Goal: Task Accomplishment & Management: Use online tool/utility

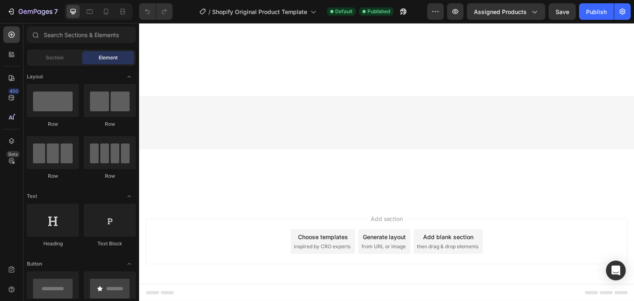
scroll to position [5393, 0]
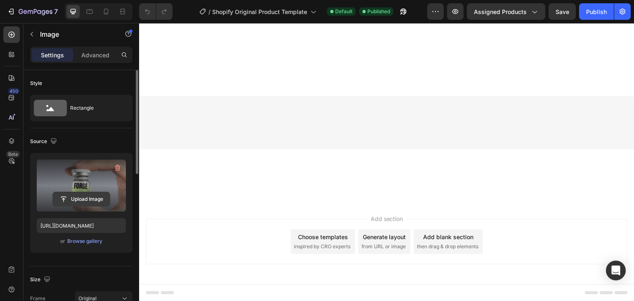
click at [92, 199] on input "file" at bounding box center [81, 199] width 57 height 14
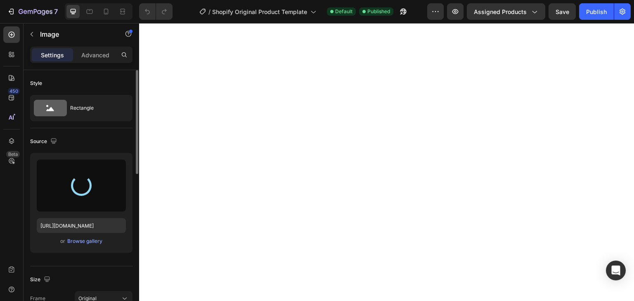
type input "[URL][DOMAIN_NAME]"
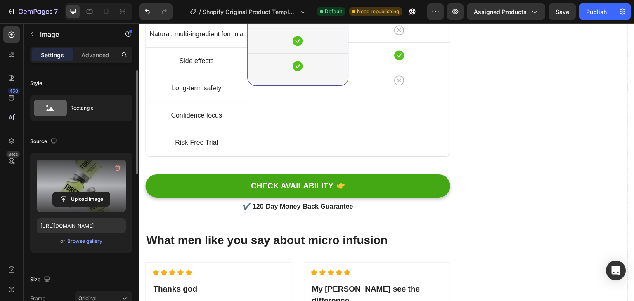
scroll to position [6804, 0]
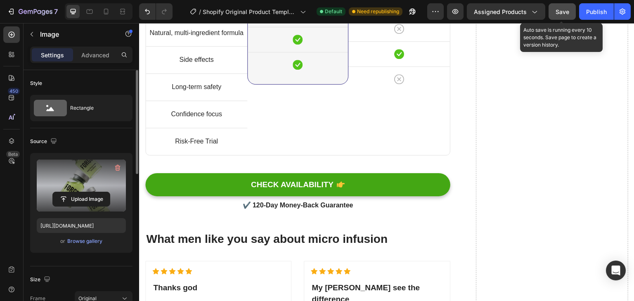
click at [560, 5] on button "Save" at bounding box center [562, 11] width 27 height 17
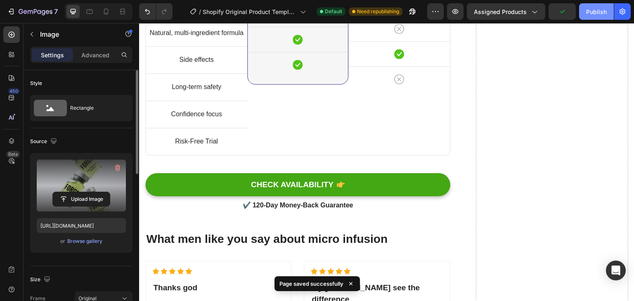
click at [592, 10] on div "Publish" at bounding box center [596, 11] width 21 height 9
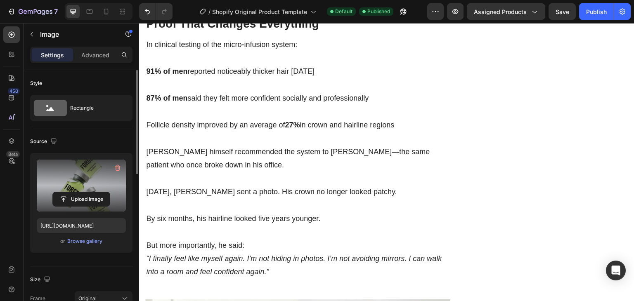
scroll to position [2069, 0]
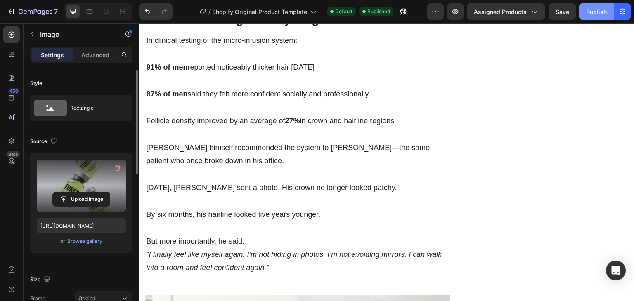
click at [592, 8] on div "Publish" at bounding box center [596, 11] width 21 height 9
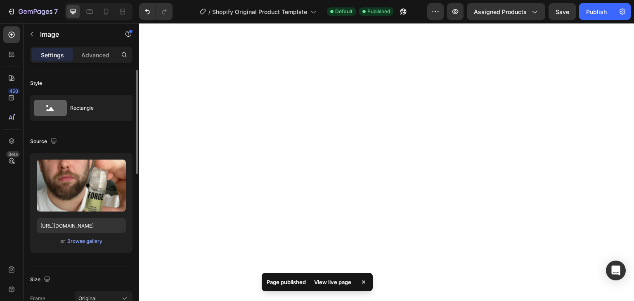
scroll to position [3814, 0]
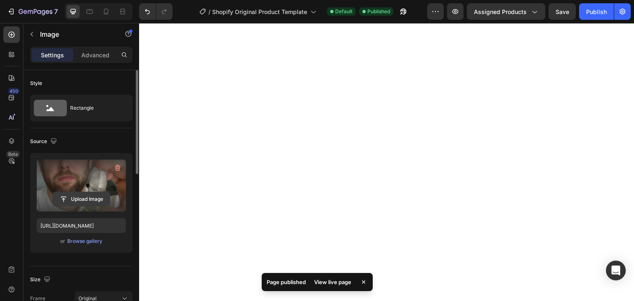
click at [91, 196] on input "file" at bounding box center [81, 199] width 57 height 14
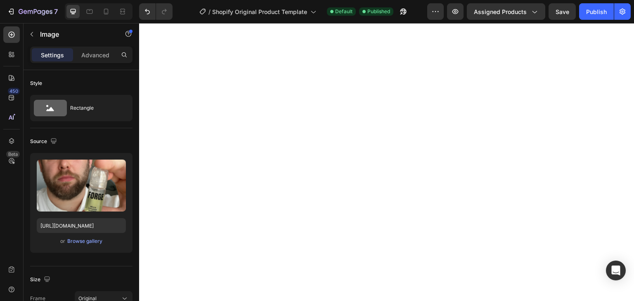
scroll to position [3931, 0]
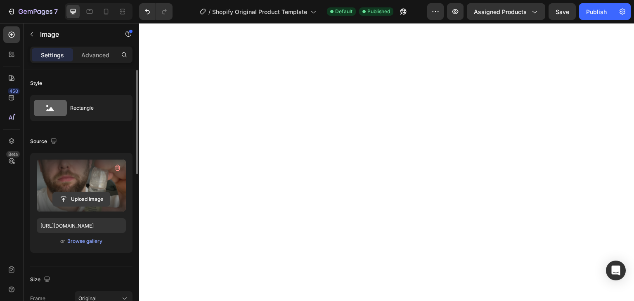
click at [95, 199] on input "file" at bounding box center [81, 199] width 57 height 14
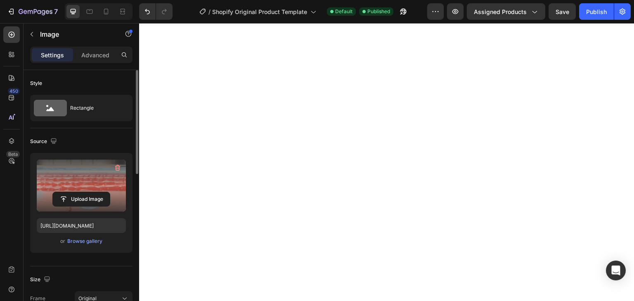
scroll to position [3715, 0]
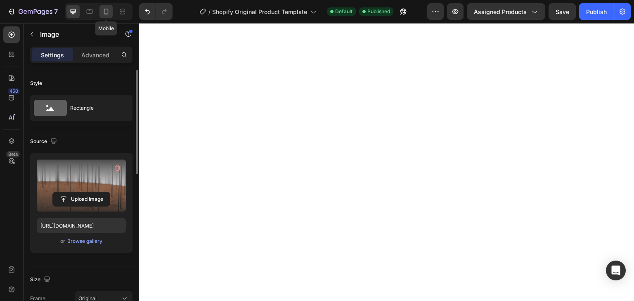
click at [106, 12] on icon at bounding box center [106, 11] width 8 height 8
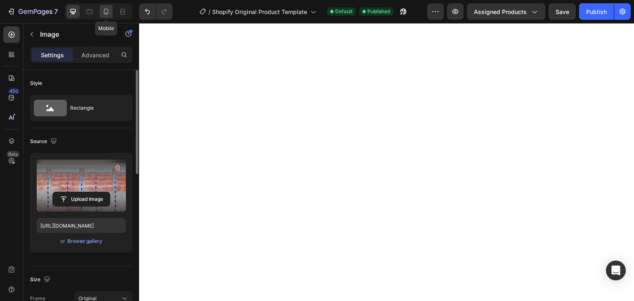
type input "[URL][DOMAIN_NAME]"
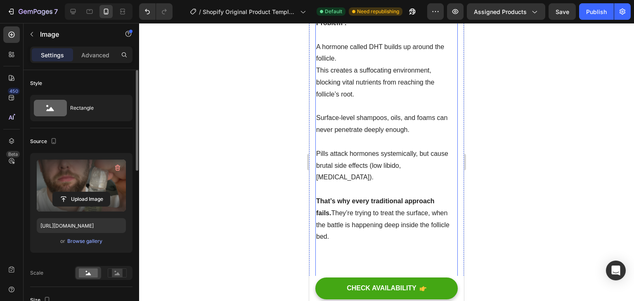
scroll to position [1612, 0]
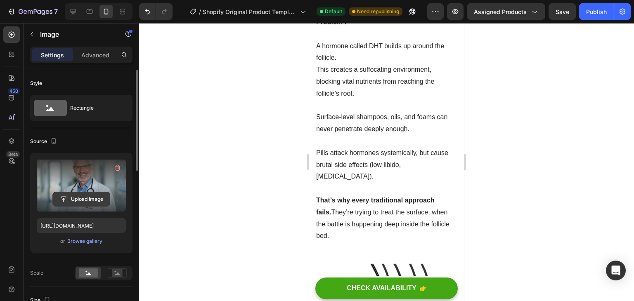
click at [85, 201] on input "file" at bounding box center [81, 199] width 57 height 14
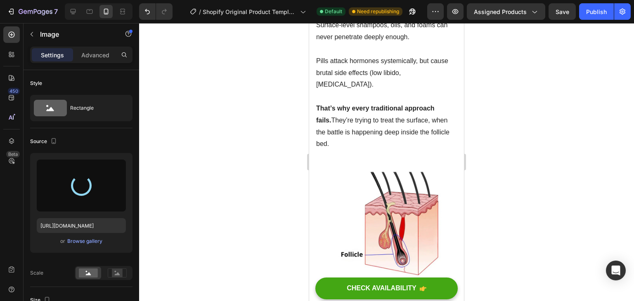
type input "[URL][DOMAIN_NAME]"
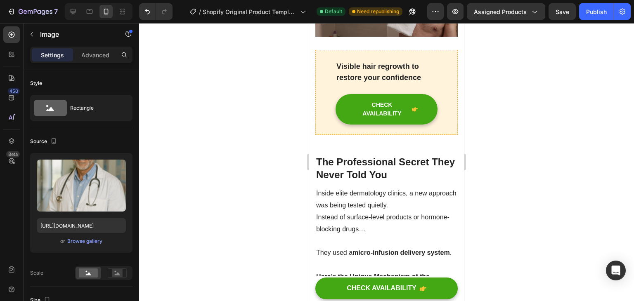
scroll to position [2304, 0]
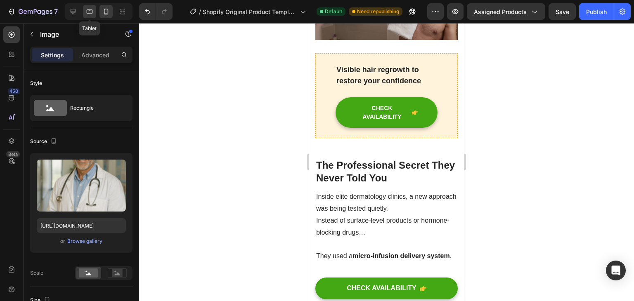
click at [91, 9] on icon at bounding box center [89, 11] width 8 height 8
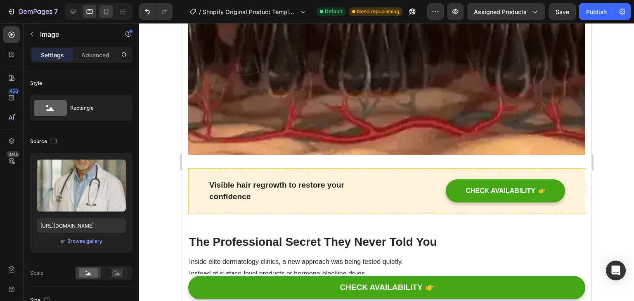
scroll to position [1971, 0]
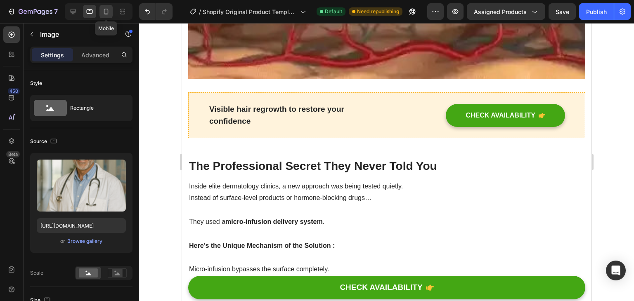
click at [100, 10] on div at bounding box center [106, 11] width 13 height 13
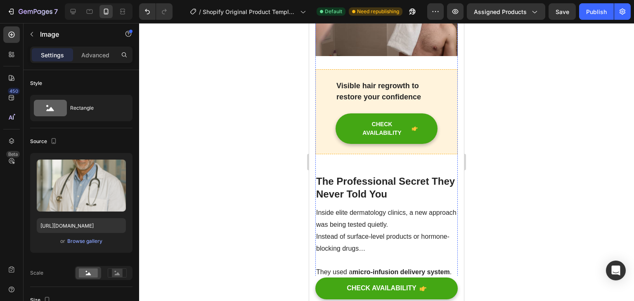
scroll to position [2288, 0]
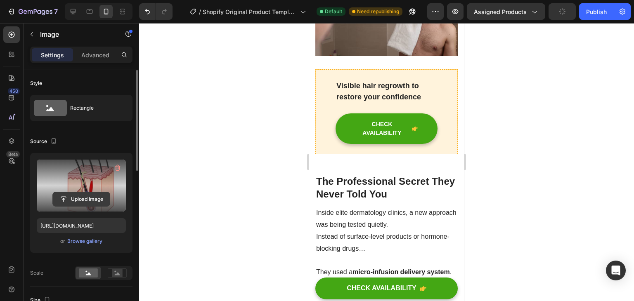
click at [74, 194] on input "file" at bounding box center [81, 199] width 57 height 14
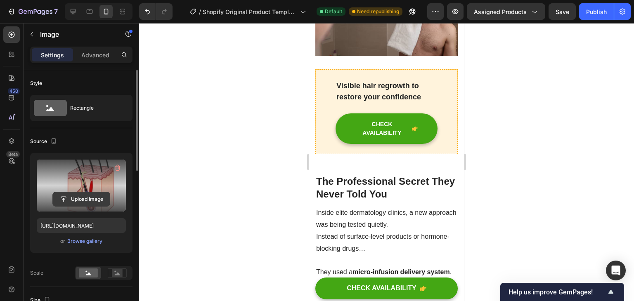
click at [100, 195] on input "file" at bounding box center [81, 199] width 57 height 14
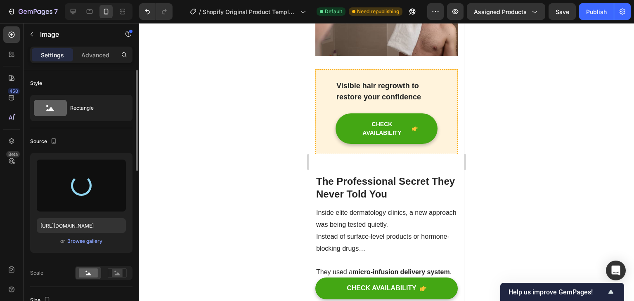
type input "[URL][DOMAIN_NAME]"
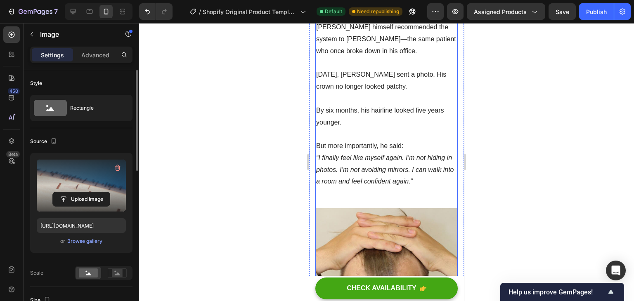
scroll to position [3241, 0]
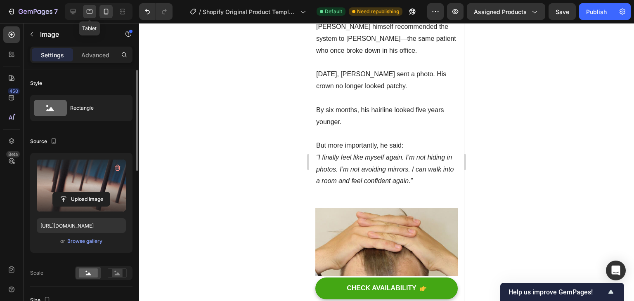
click at [89, 7] on icon at bounding box center [89, 11] width 8 height 8
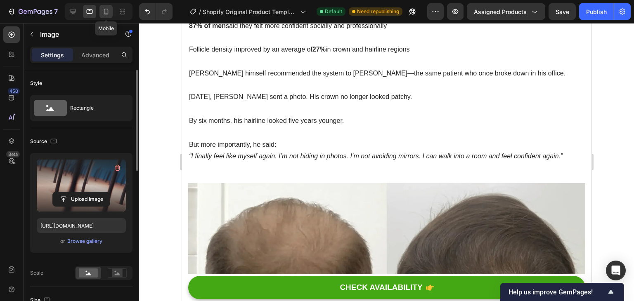
click at [102, 9] on icon at bounding box center [106, 11] width 8 height 8
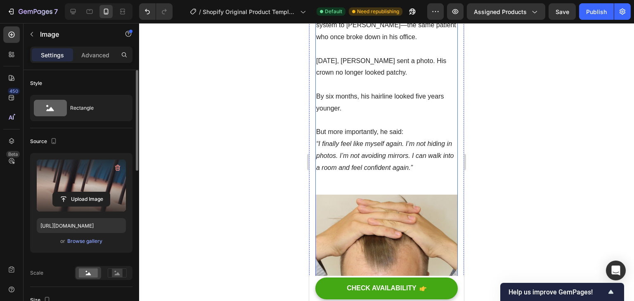
scroll to position [3305, 0]
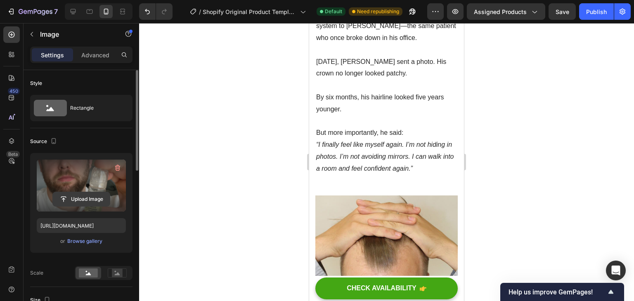
click at [71, 202] on input "file" at bounding box center [81, 199] width 57 height 14
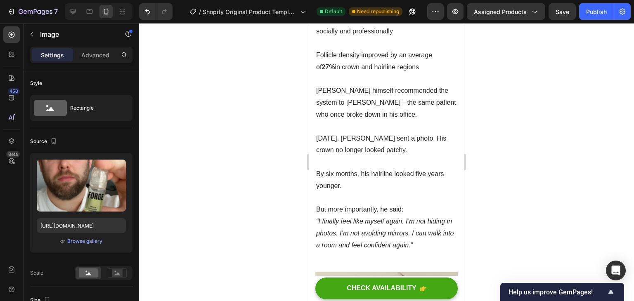
scroll to position [3229, 0]
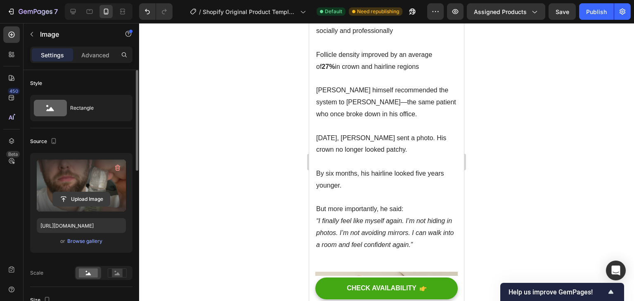
click at [99, 196] on input "file" at bounding box center [81, 199] width 57 height 14
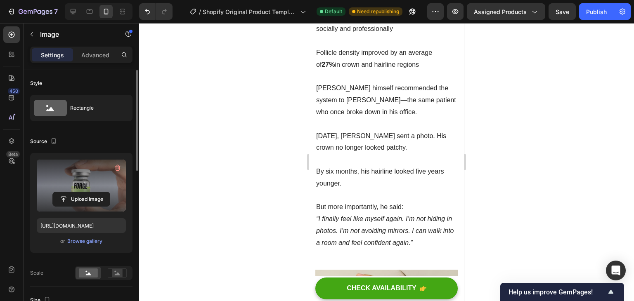
scroll to position [3233, 0]
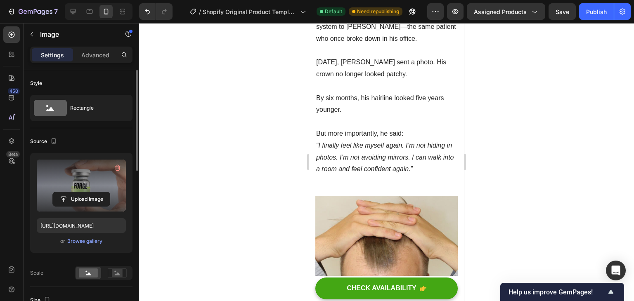
click at [83, 190] on label at bounding box center [81, 186] width 89 height 52
click at [83, 192] on input "file" at bounding box center [81, 199] width 57 height 14
click at [82, 192] on input "file" at bounding box center [81, 199] width 57 height 14
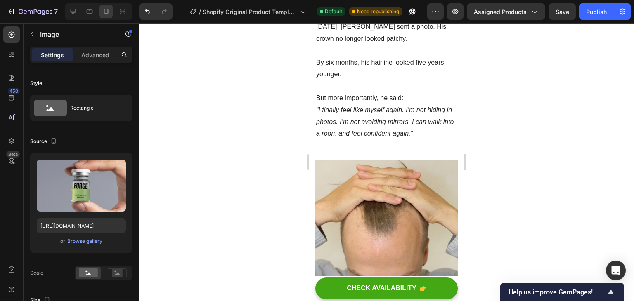
scroll to position [3284, 0]
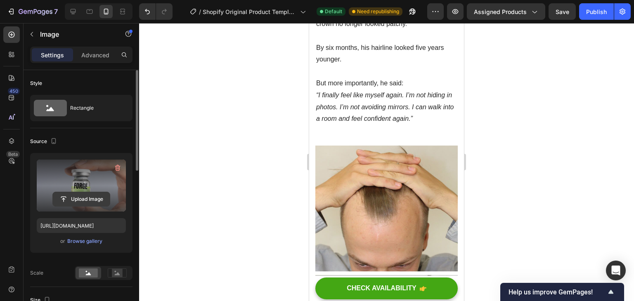
click at [76, 199] on input "file" at bounding box center [81, 199] width 57 height 14
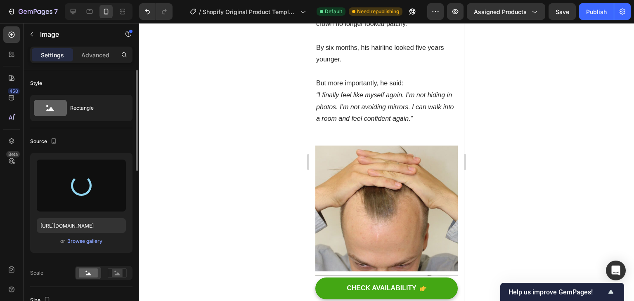
type input "[URL][DOMAIN_NAME]"
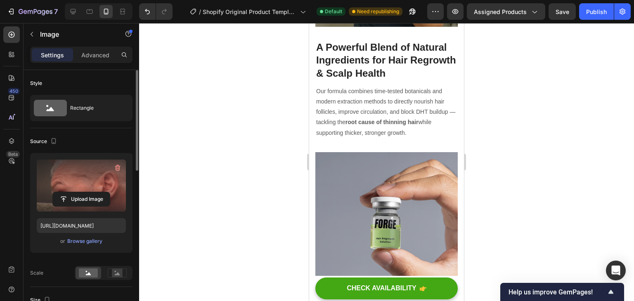
scroll to position [4362, 0]
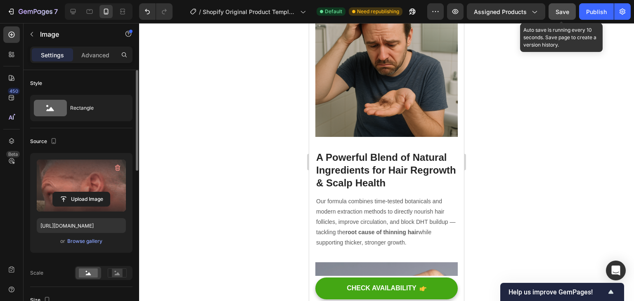
click at [564, 14] on span "Save" at bounding box center [563, 11] width 14 height 7
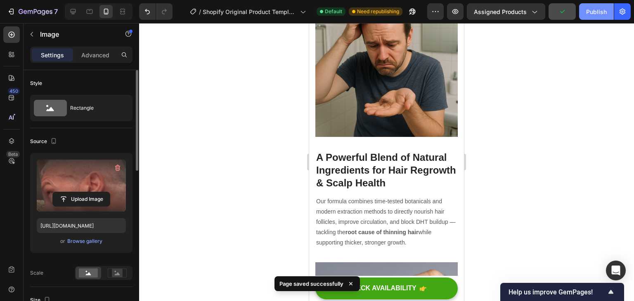
click at [596, 14] on div "Publish" at bounding box center [596, 11] width 21 height 9
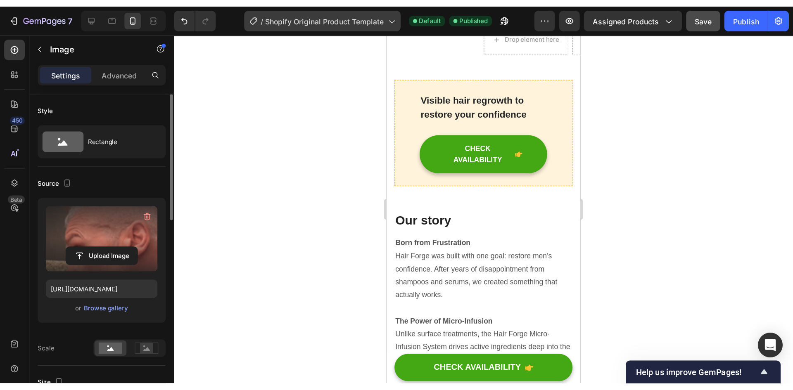
scroll to position [4968, 0]
